Goal: Task Accomplishment & Management: Use online tool/utility

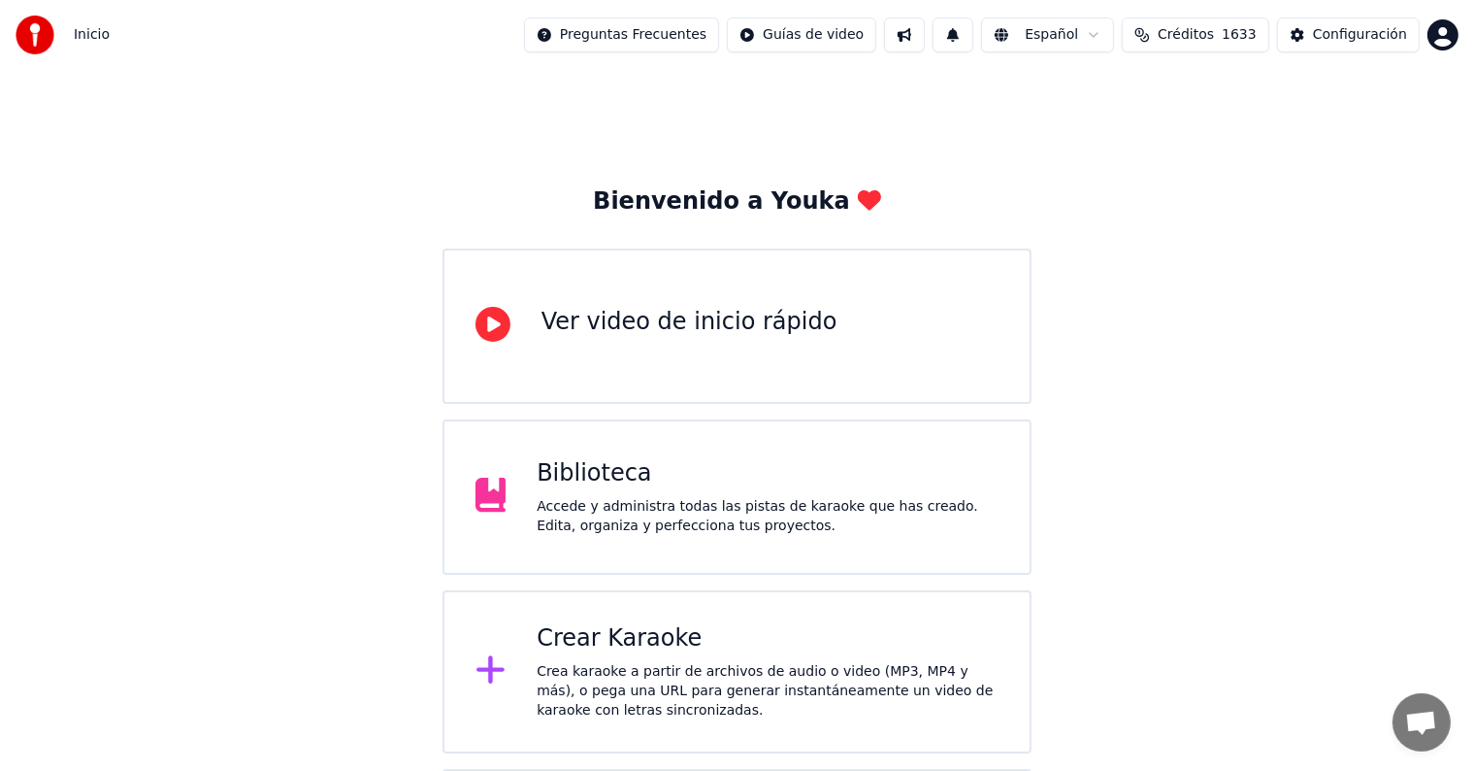
click at [646, 672] on div "Crea karaoke a partir de archivos de audio o video (MP3, MP4 y más), o pega una…" at bounding box center [768, 691] width 462 height 58
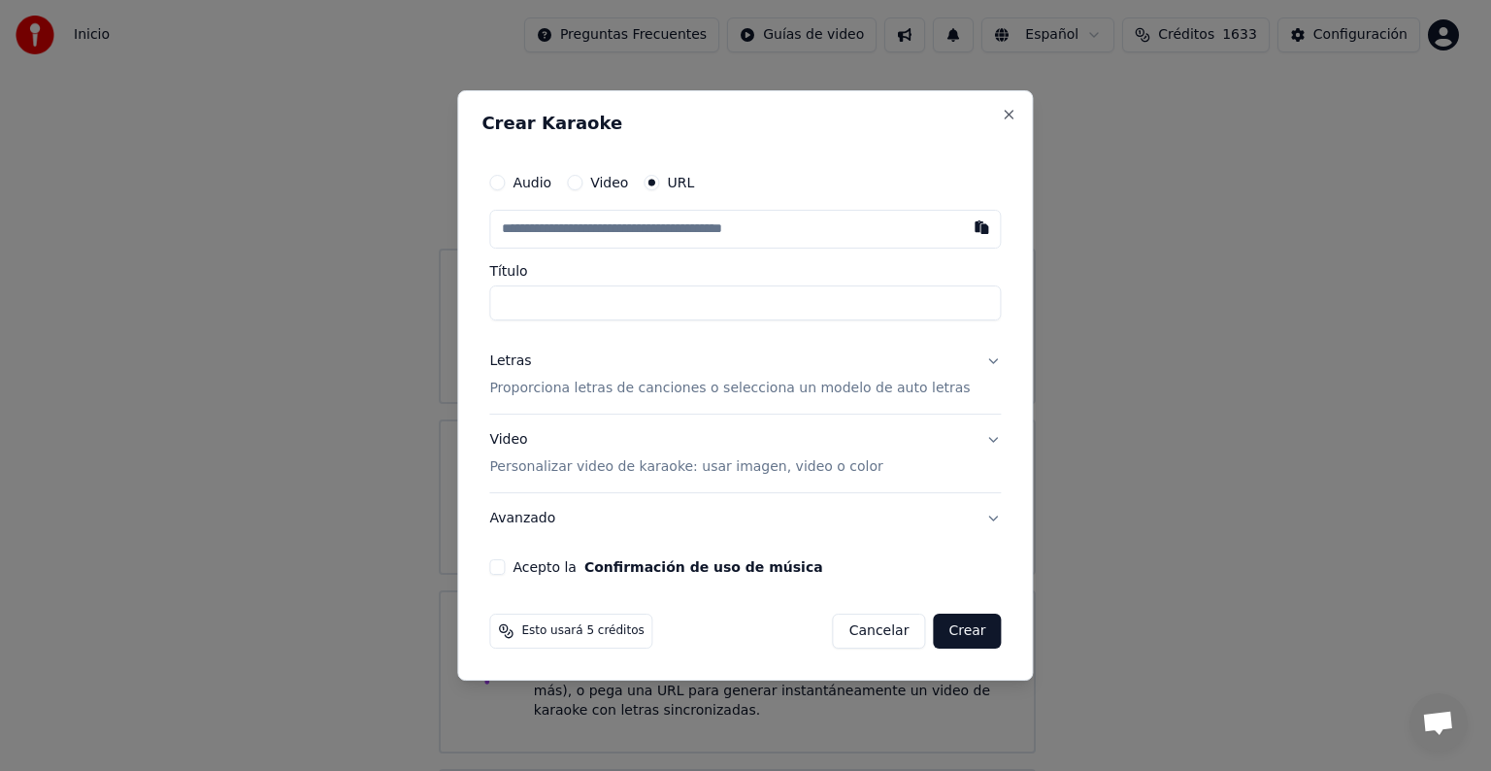
type input "**********"
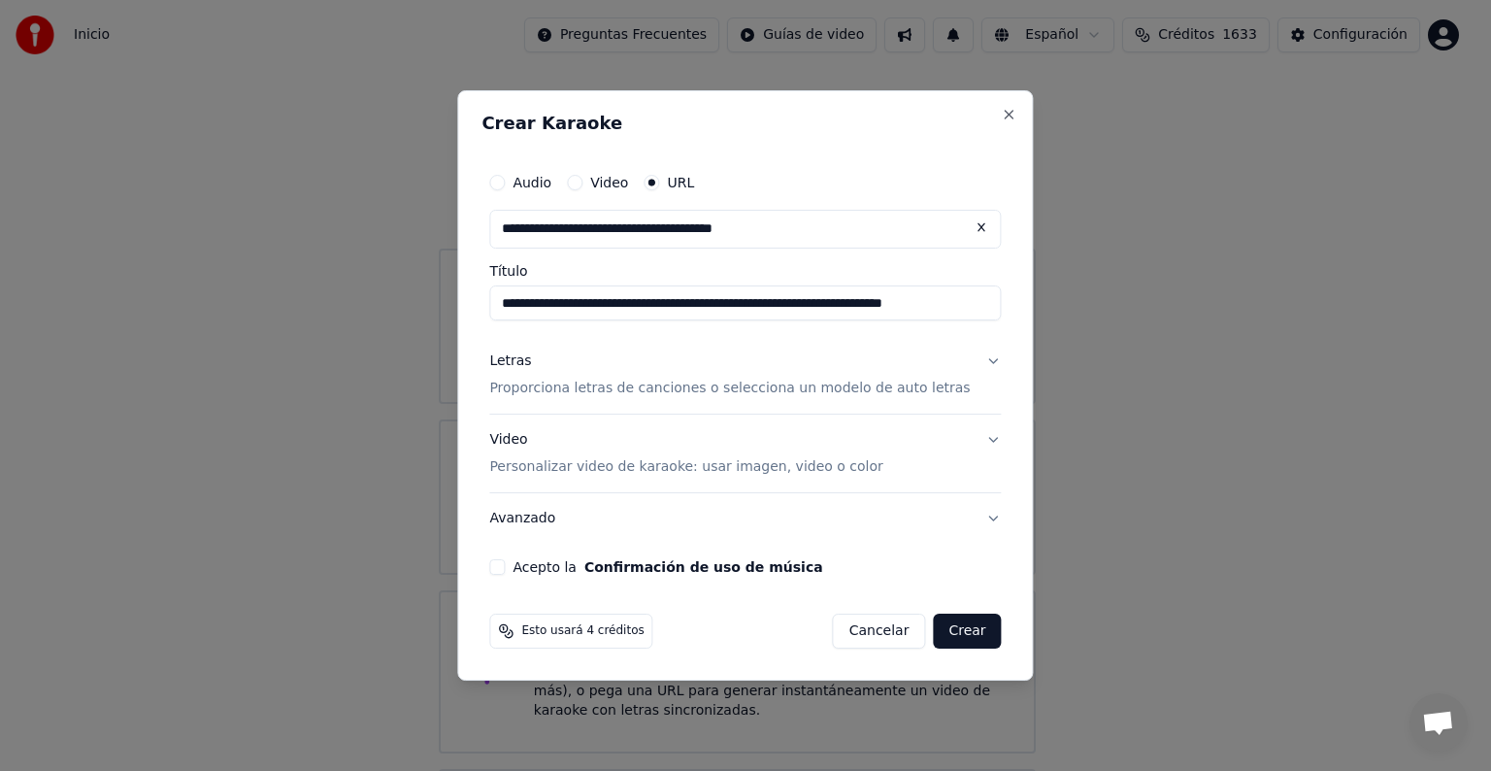
type input "**********"
click at [540, 349] on button "Letras Proporciona letras de canciones o selecciona un modelo de auto letras" at bounding box center [745, 375] width 512 height 78
type input "**********"
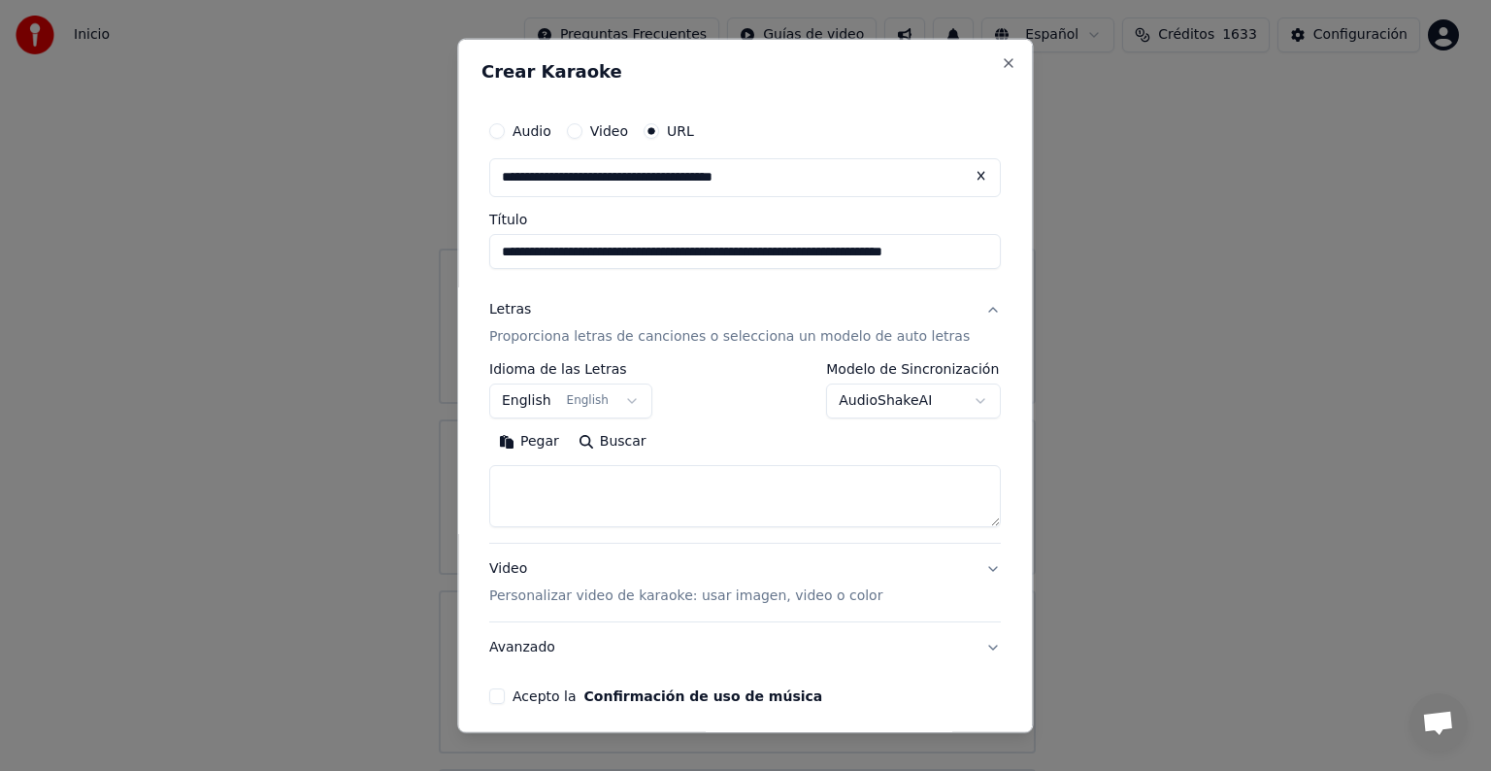
click at [945, 400] on body "**********" at bounding box center [737, 475] width 1474 height 951
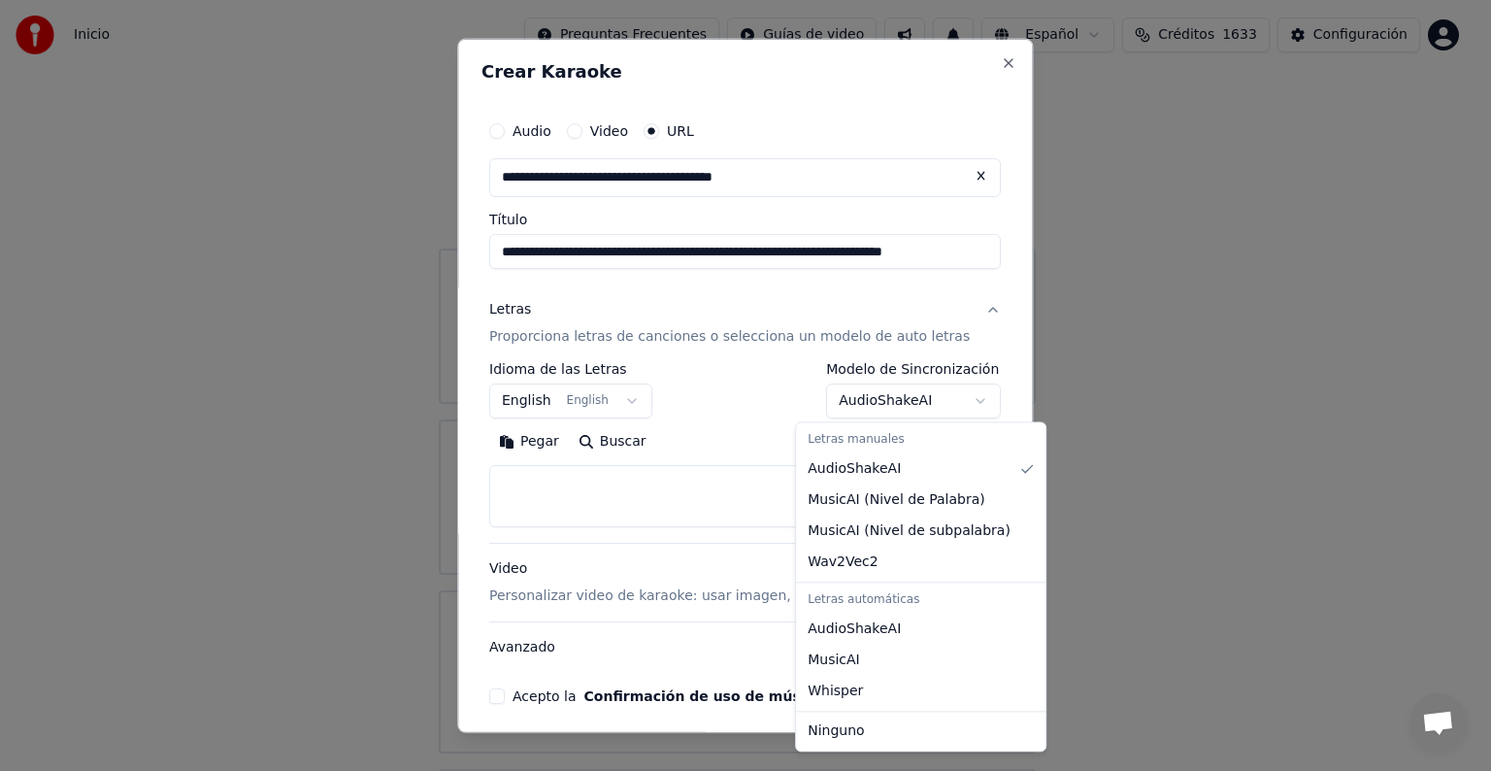
select select "**********"
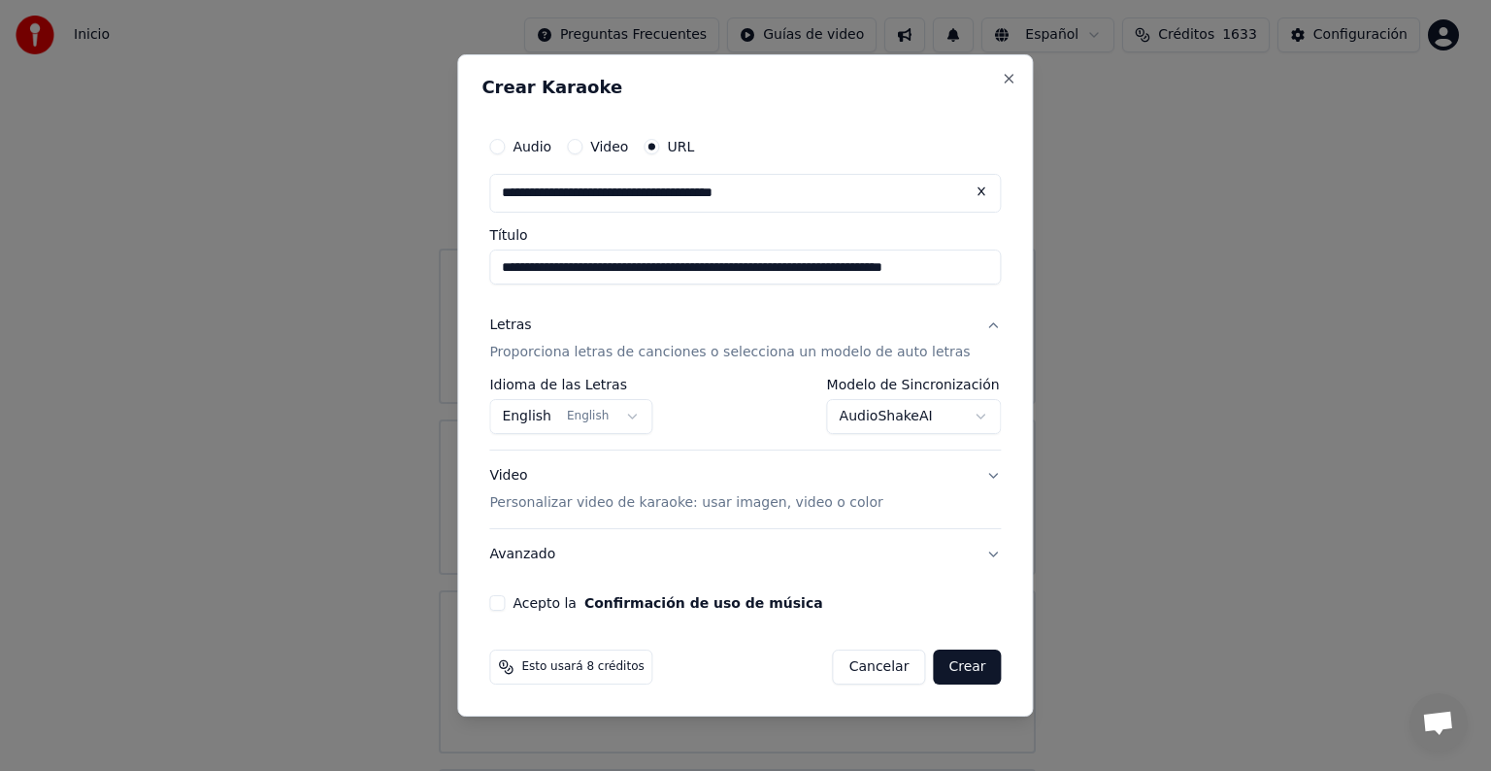
click at [505, 601] on button "Acepto la Confirmación de uso de música" at bounding box center [497, 603] width 16 height 16
click at [948, 655] on button "Crear" at bounding box center [967, 666] width 68 height 35
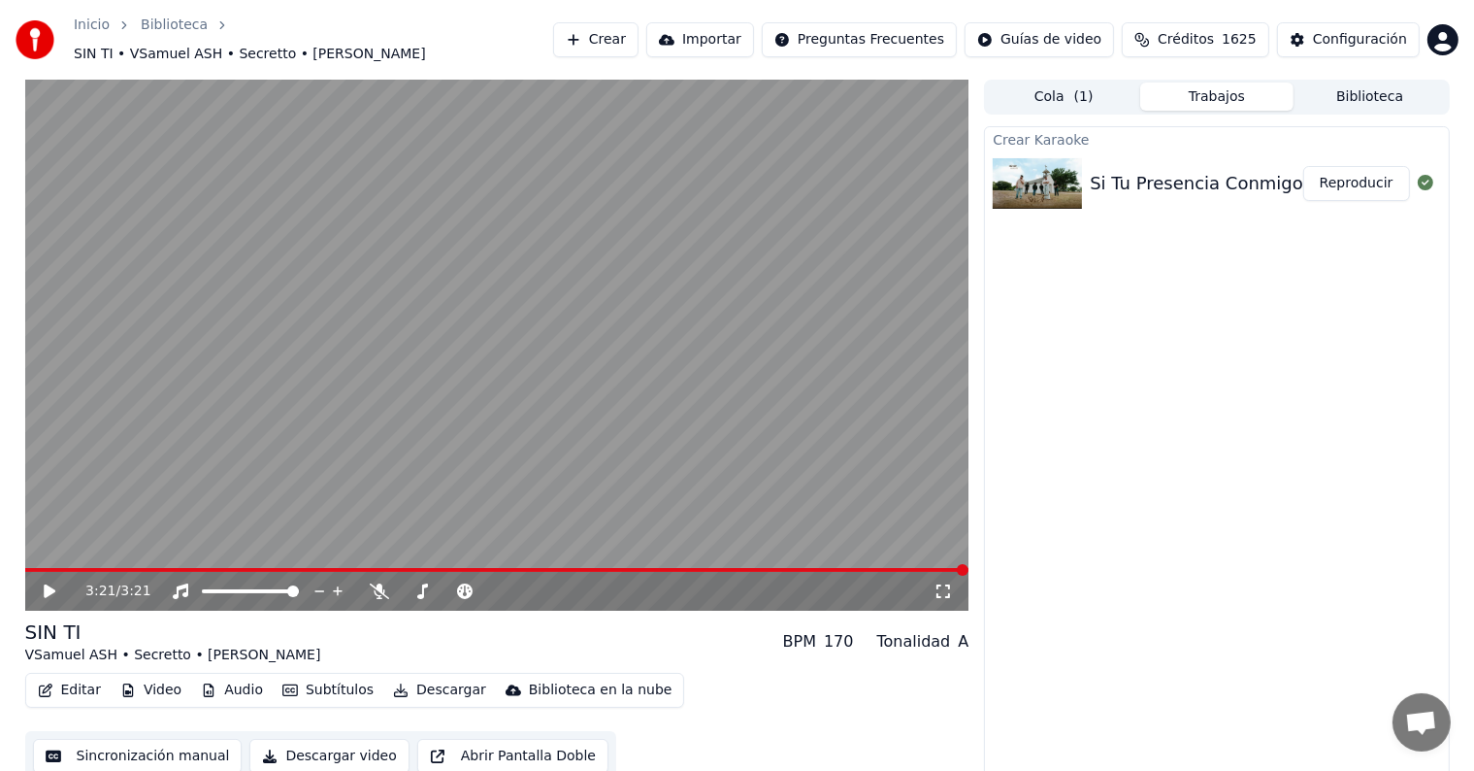
click at [155, 677] on button "Video" at bounding box center [151, 690] width 77 height 27
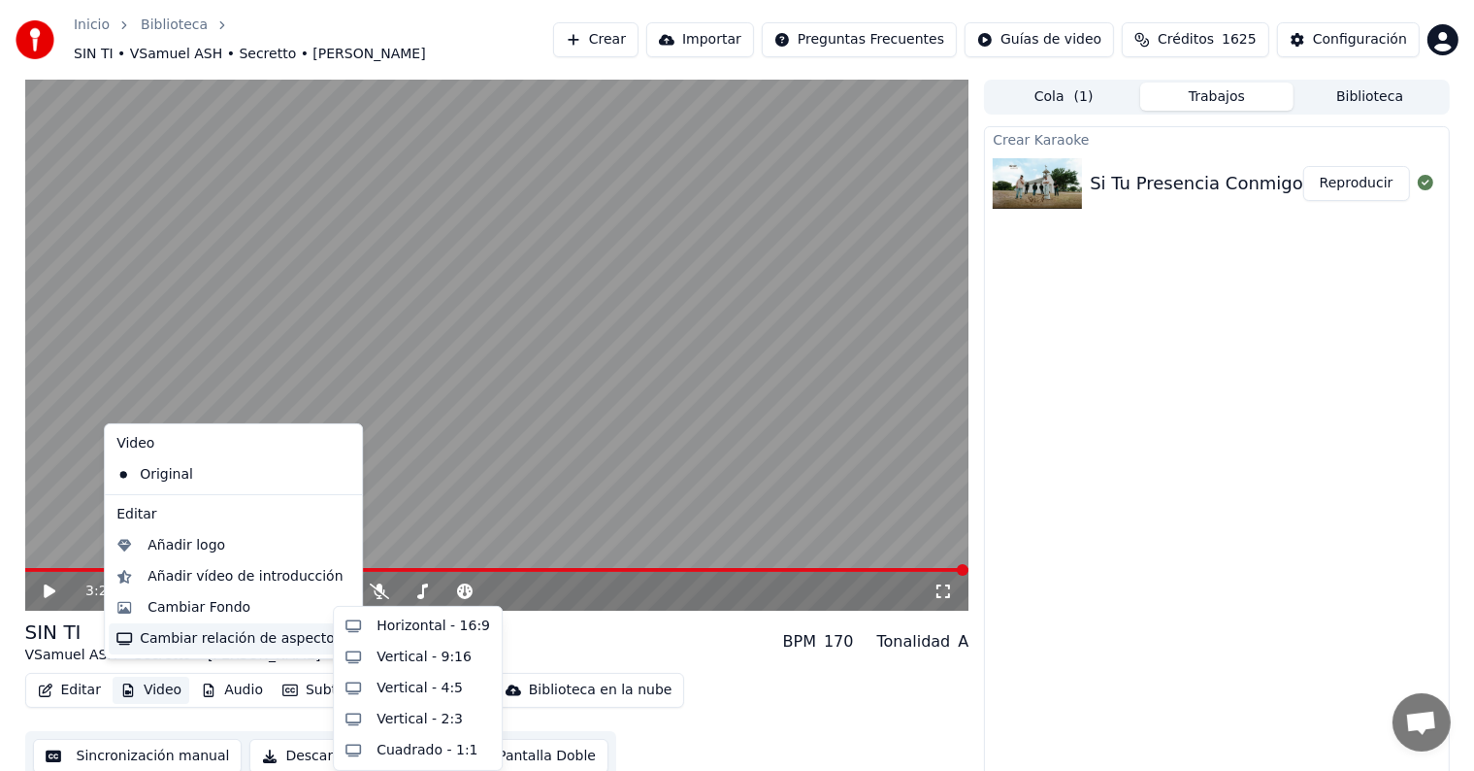
click at [245, 639] on div "Cambiar relación de aspecto" at bounding box center [233, 638] width 249 height 31
click at [395, 621] on div "Horizontal - 16:9" at bounding box center [434, 625] width 114 height 19
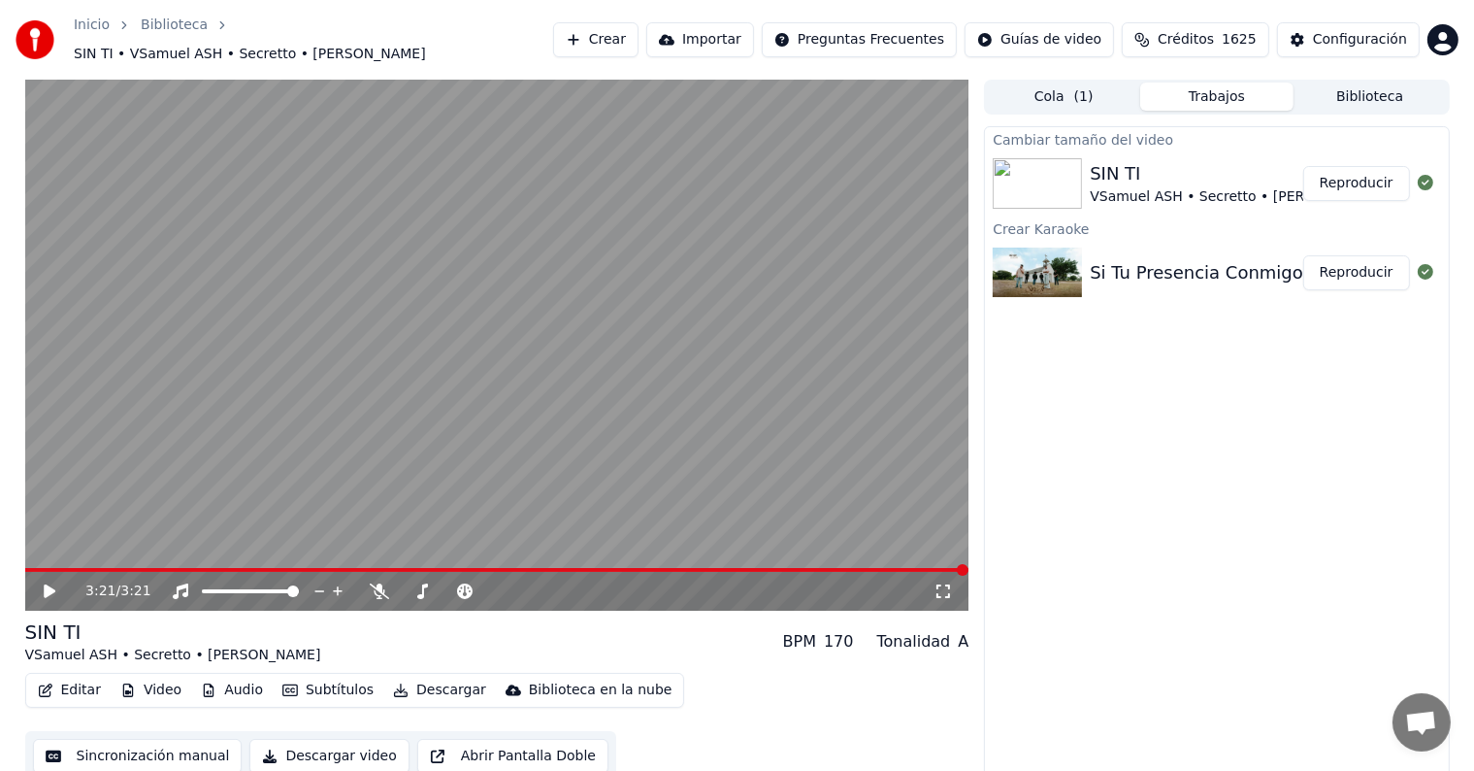
click at [150, 681] on button "Video" at bounding box center [151, 690] width 77 height 27
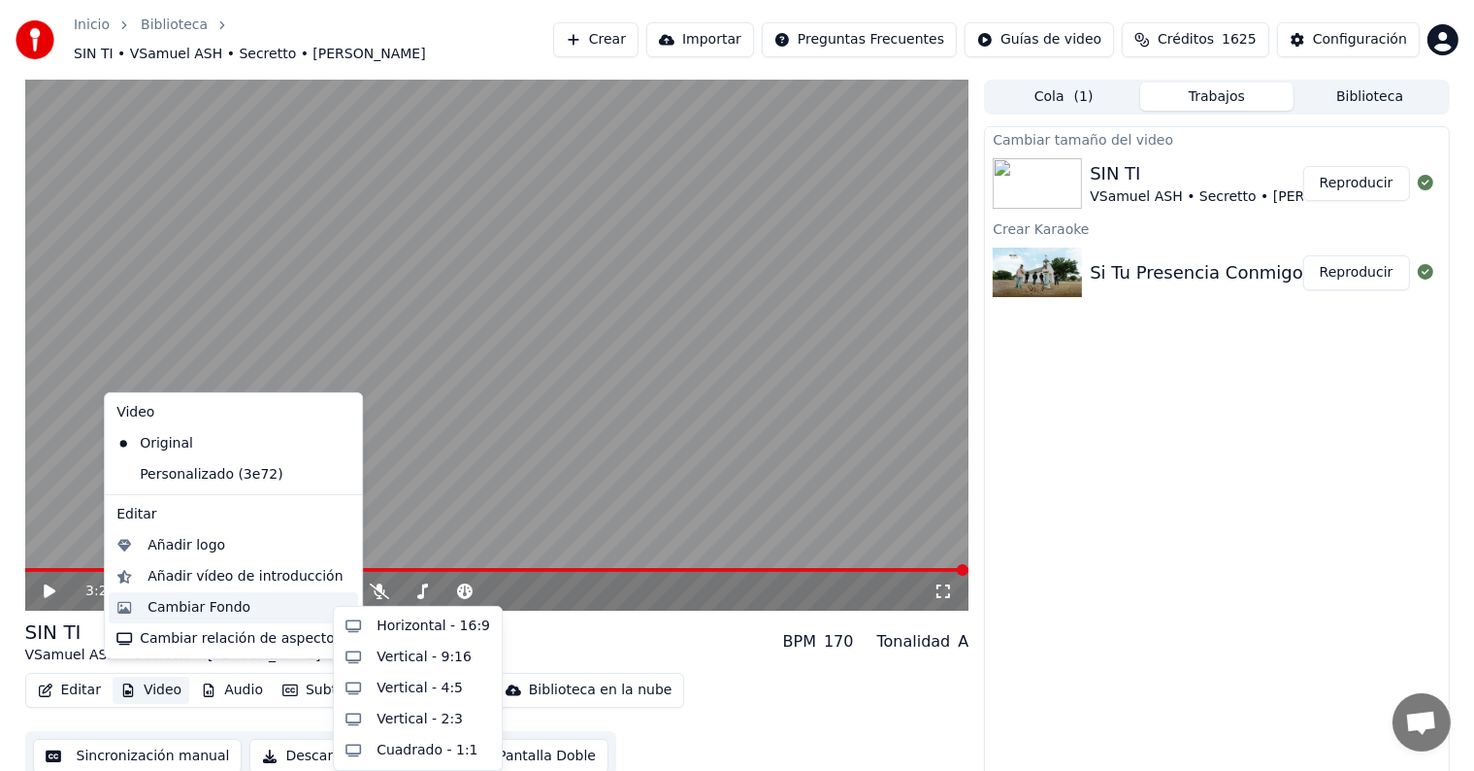
click at [280, 609] on div "Cambiar Fondo" at bounding box center [249, 607] width 203 height 19
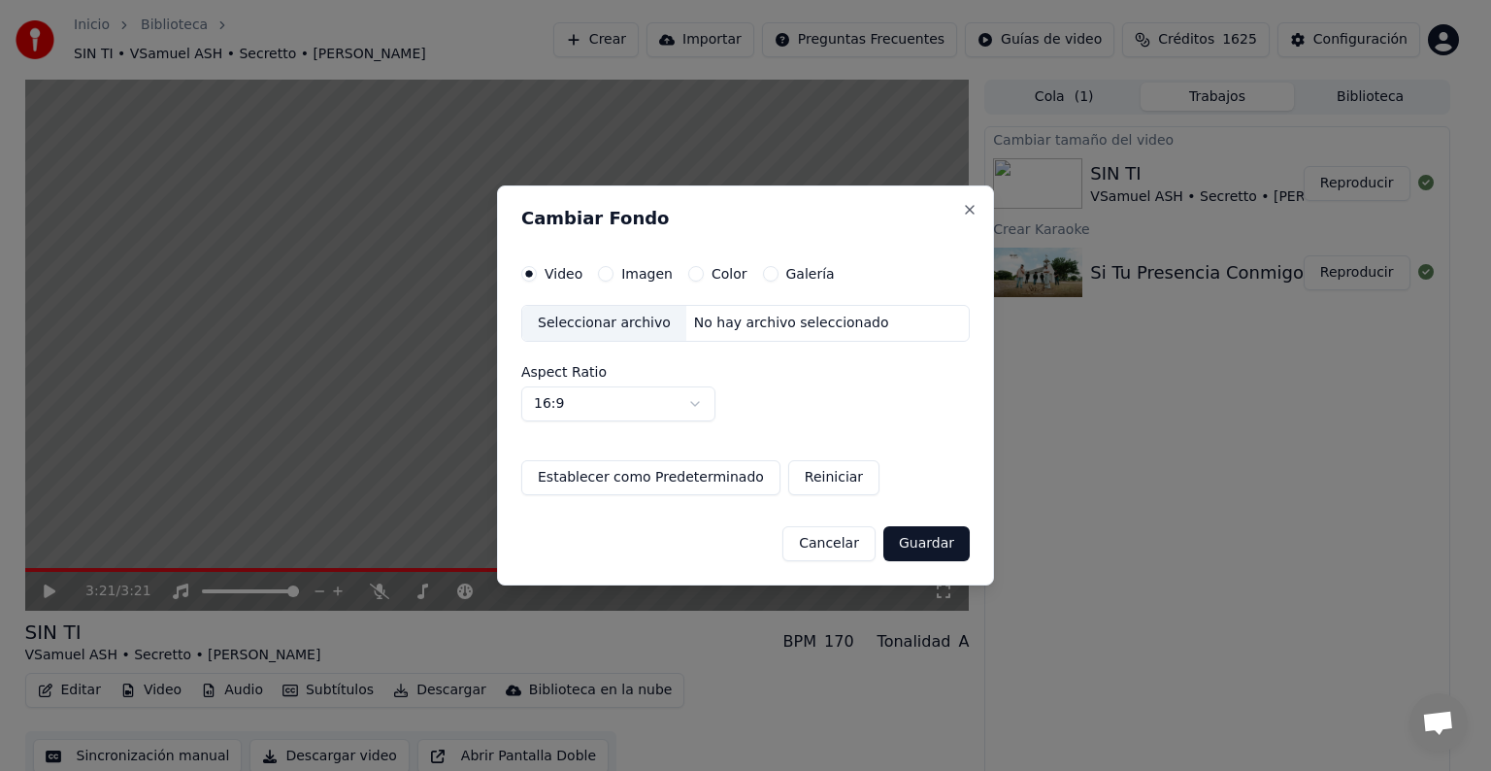
click at [786, 276] on label "Galería" at bounding box center [810, 274] width 49 height 14
click at [778, 276] on button "Galería" at bounding box center [771, 274] width 16 height 16
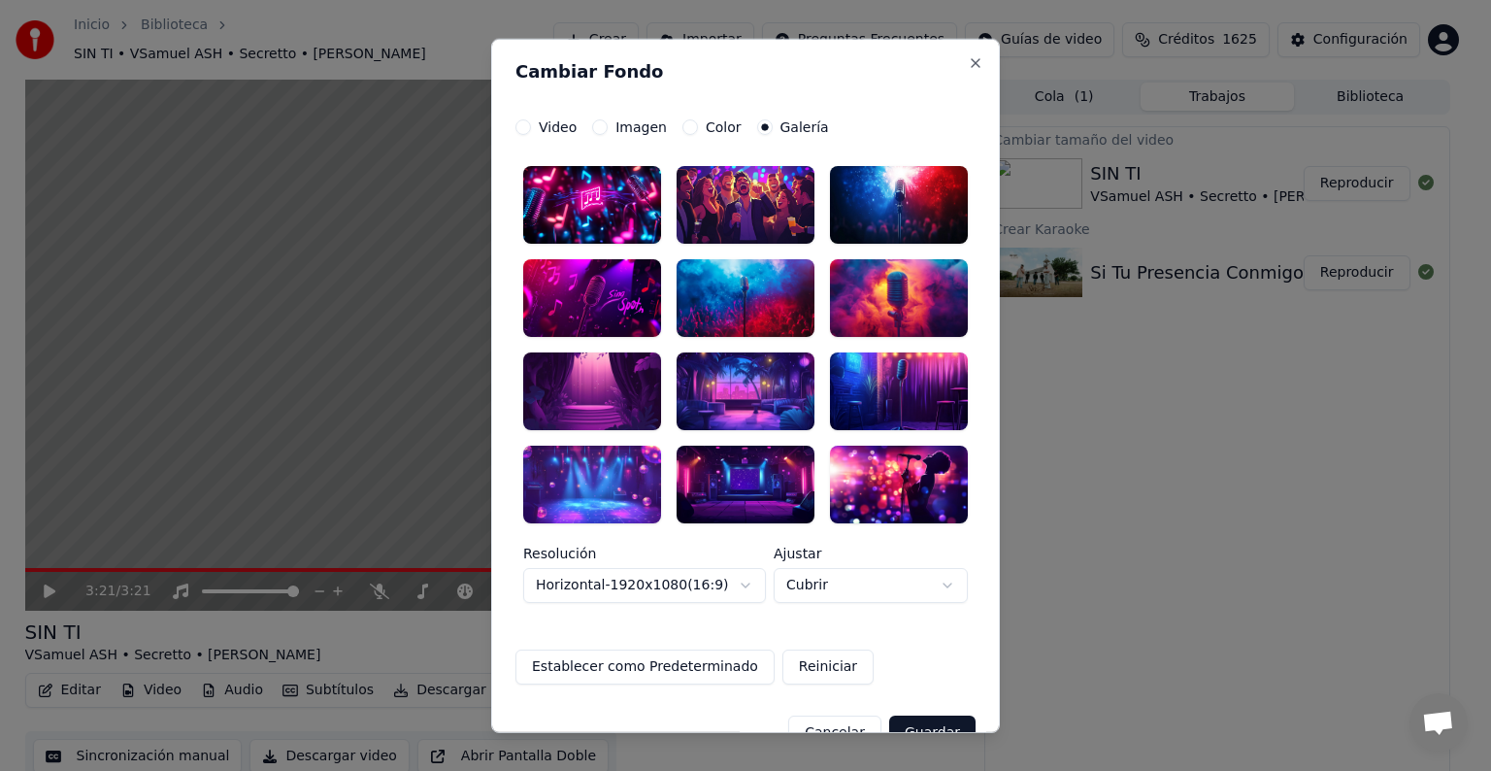
click at [706, 131] on label "Color" at bounding box center [724, 127] width 36 height 14
click at [696, 131] on button "Color" at bounding box center [690, 127] width 16 height 16
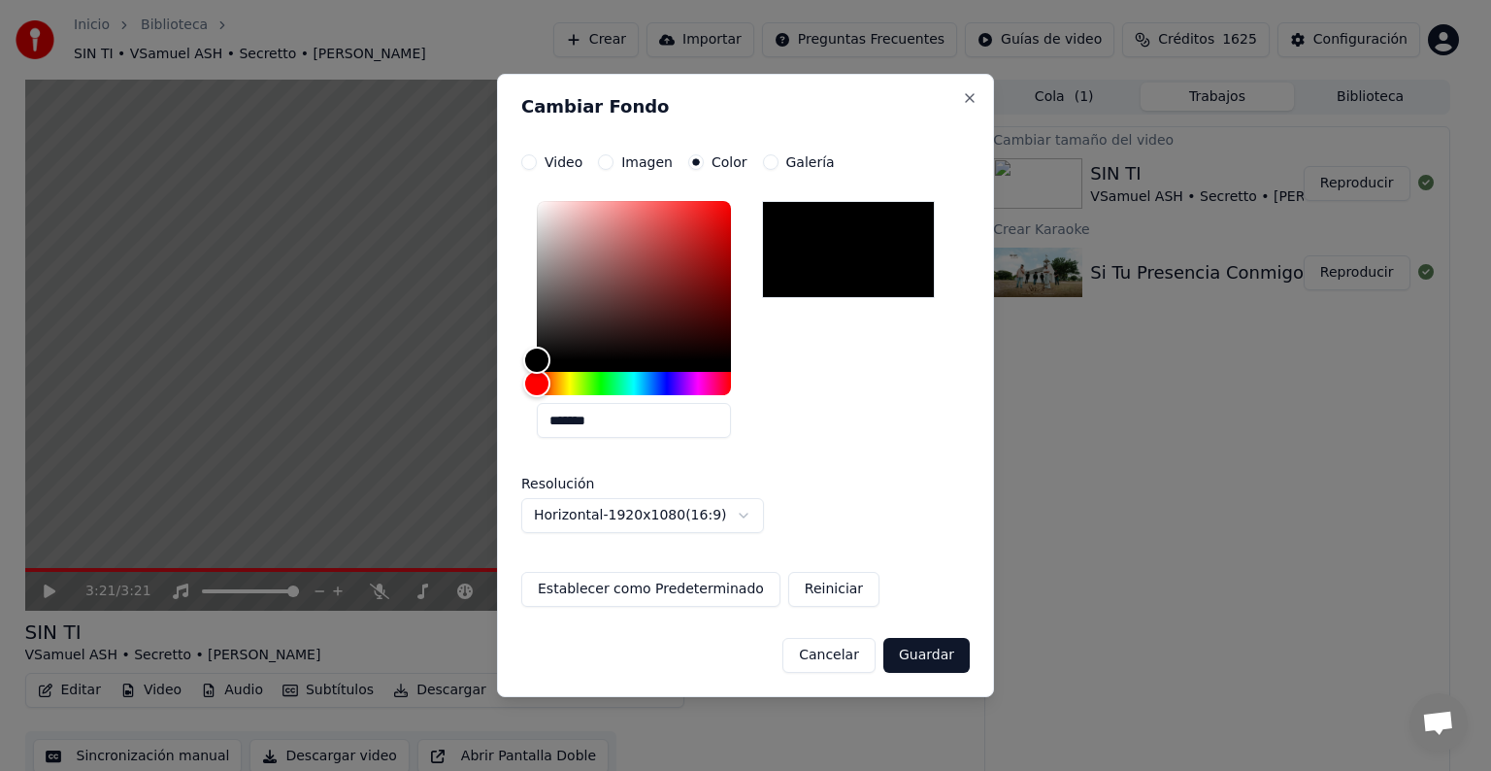
click at [933, 644] on button "Guardar" at bounding box center [926, 655] width 86 height 35
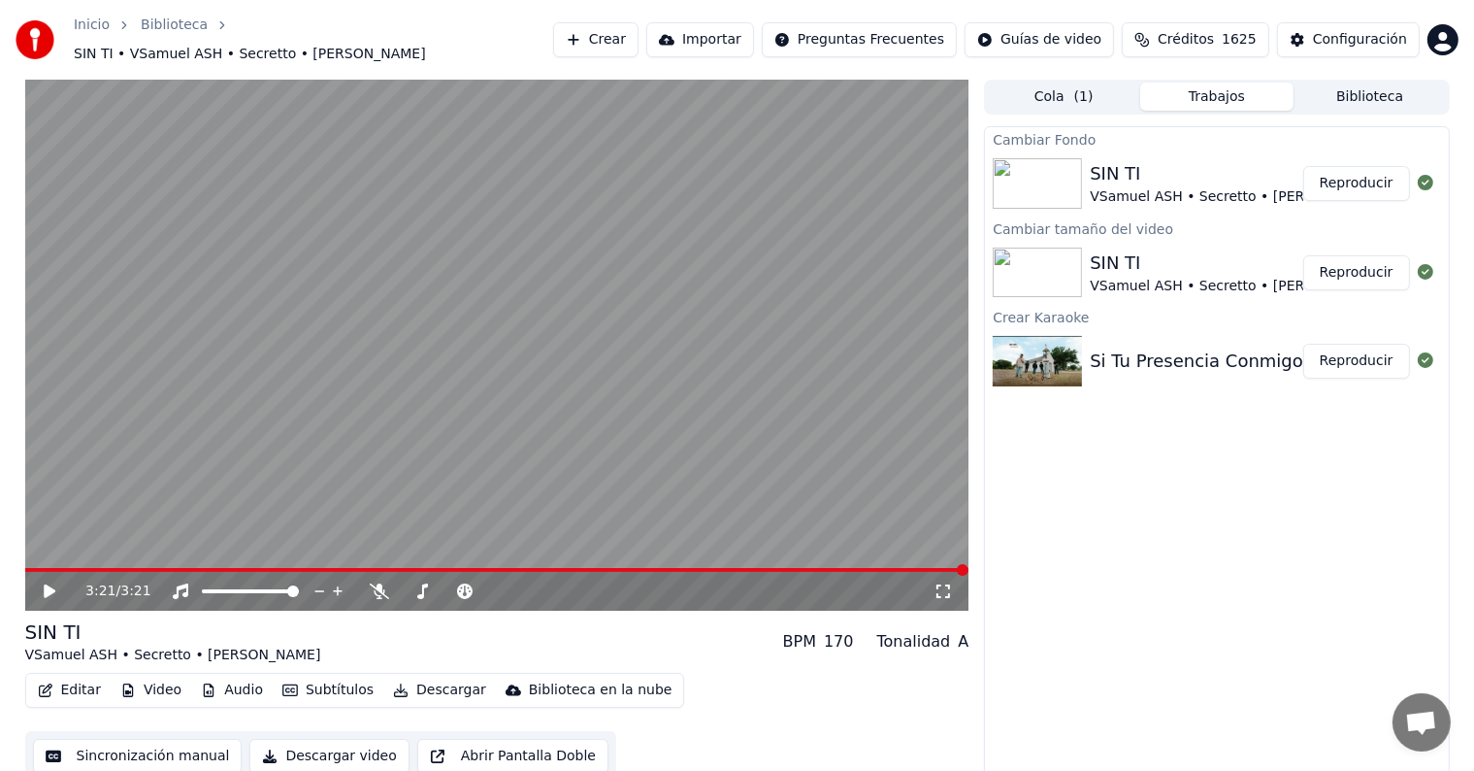
click at [1374, 169] on button "Reproducir" at bounding box center [1357, 183] width 107 height 35
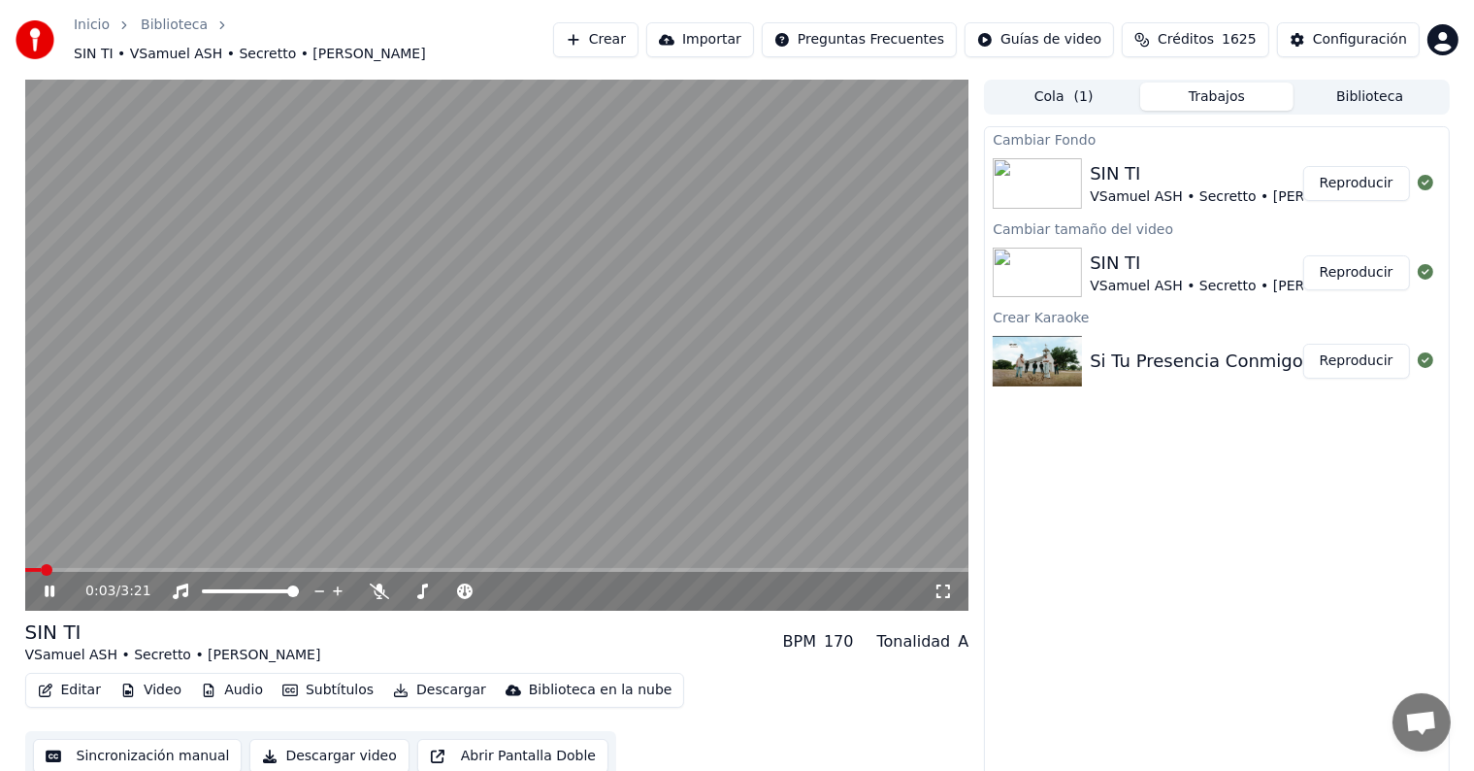
click at [297, 677] on button "Subtítulos" at bounding box center [328, 690] width 107 height 27
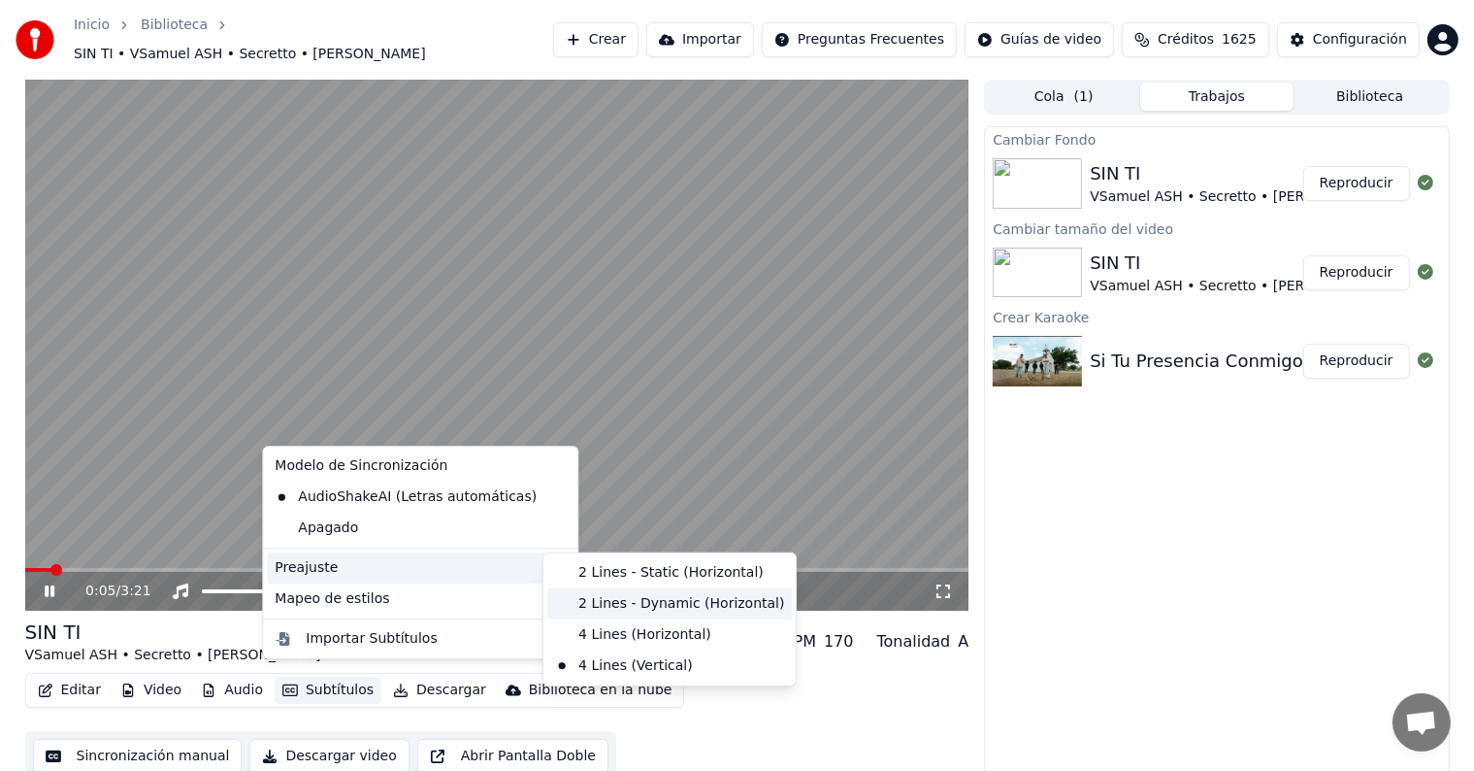
click at [598, 597] on div "2 Lines - Dynamic (Horizontal)" at bounding box center [669, 603] width 245 height 31
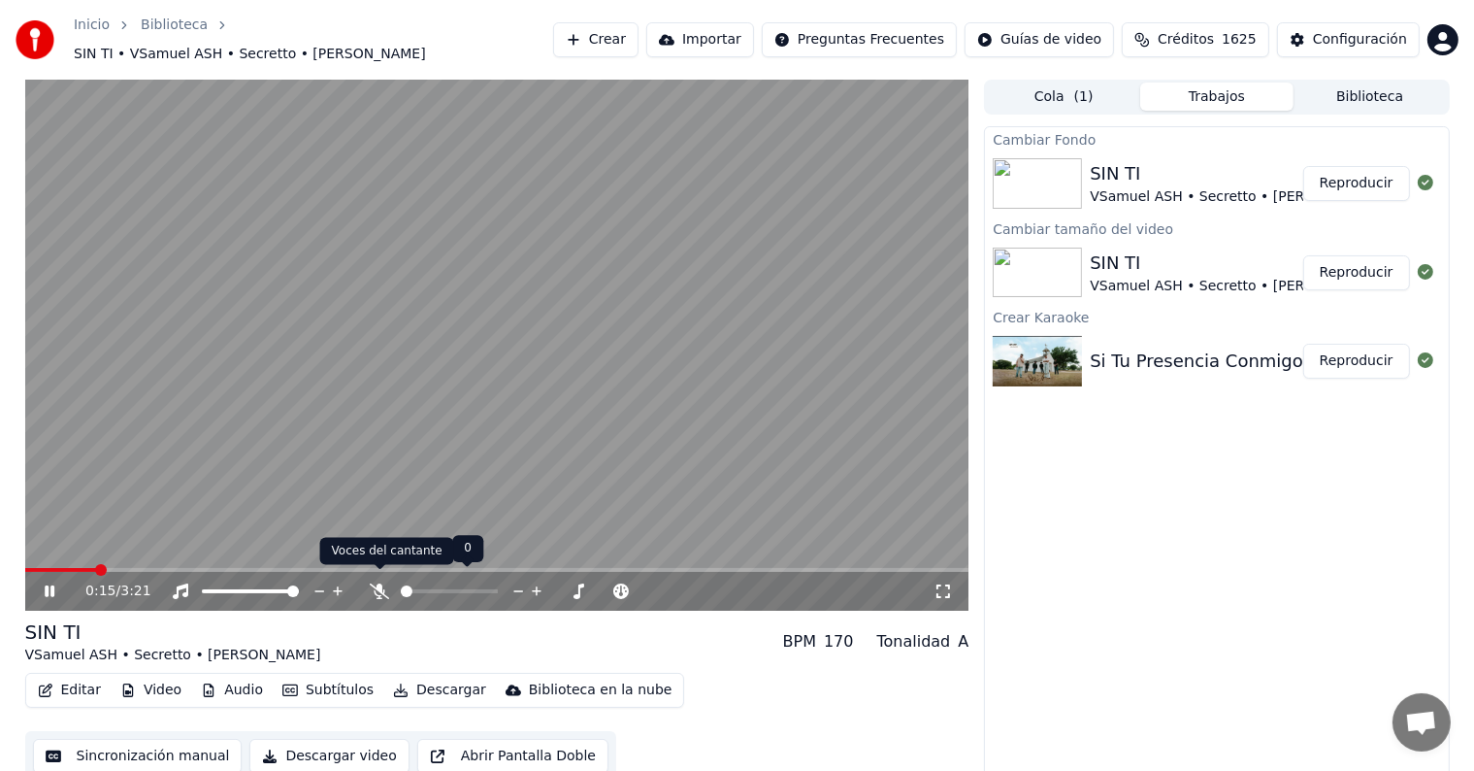
click at [372, 586] on icon at bounding box center [379, 591] width 19 height 16
click at [25, 568] on span at bounding box center [25, 570] width 0 height 4
click at [50, 583] on icon at bounding box center [64, 591] width 46 height 16
click at [416, 677] on button "Descargar" at bounding box center [439, 690] width 109 height 27
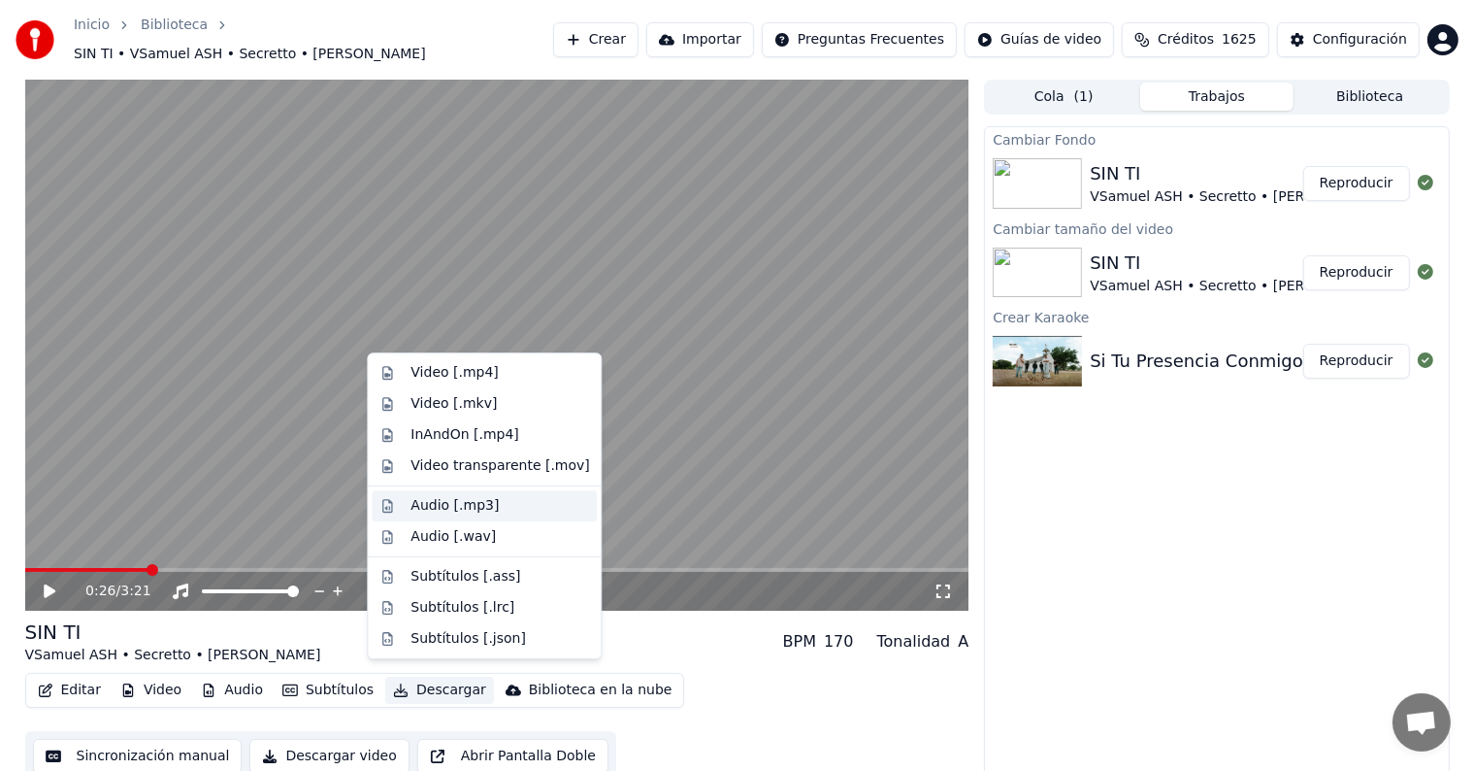
click at [476, 507] on div "Audio [.mp3]" at bounding box center [455, 505] width 88 height 19
